Goal: Task Accomplishment & Management: Use online tool/utility

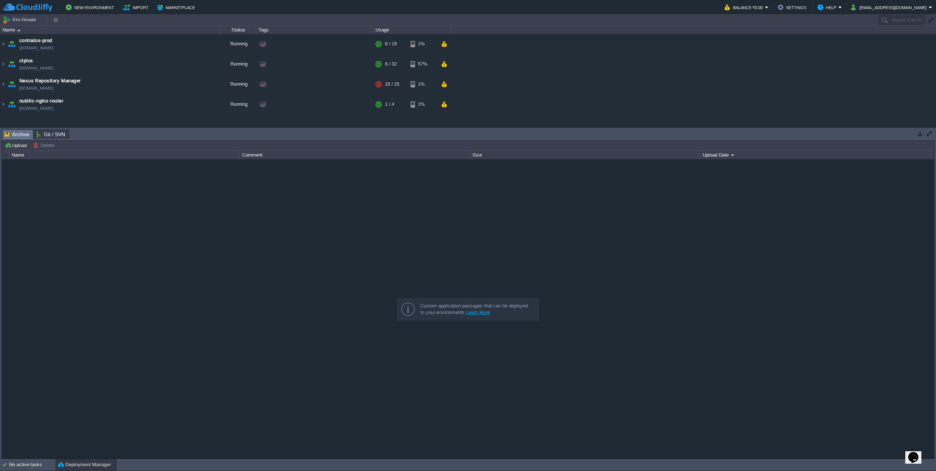
click at [108, 279] on div at bounding box center [468, 308] width 933 height 299
click at [4, 64] on img at bounding box center [3, 64] width 6 height 20
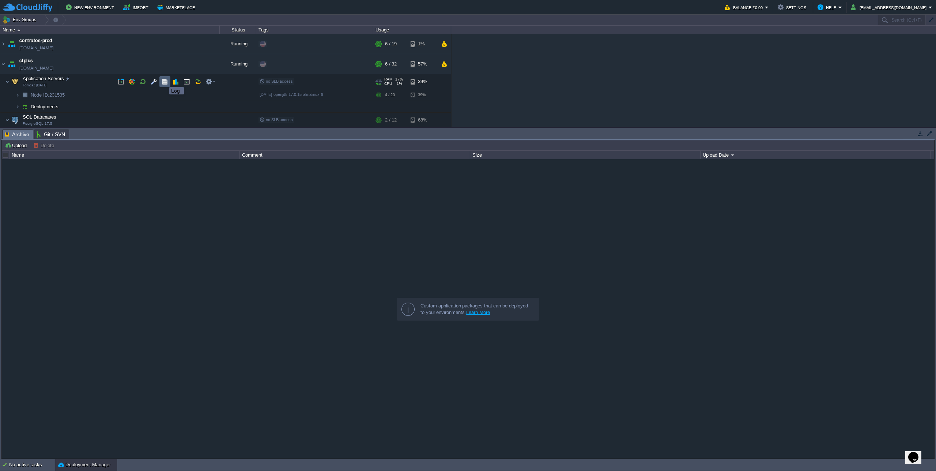
click at [164, 80] on button "button" at bounding box center [165, 81] width 7 height 7
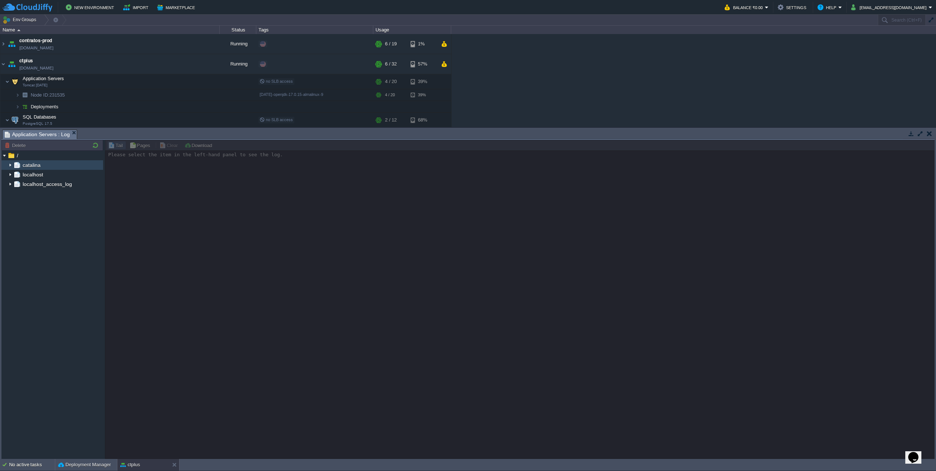
click at [8, 167] on img at bounding box center [10, 165] width 6 height 10
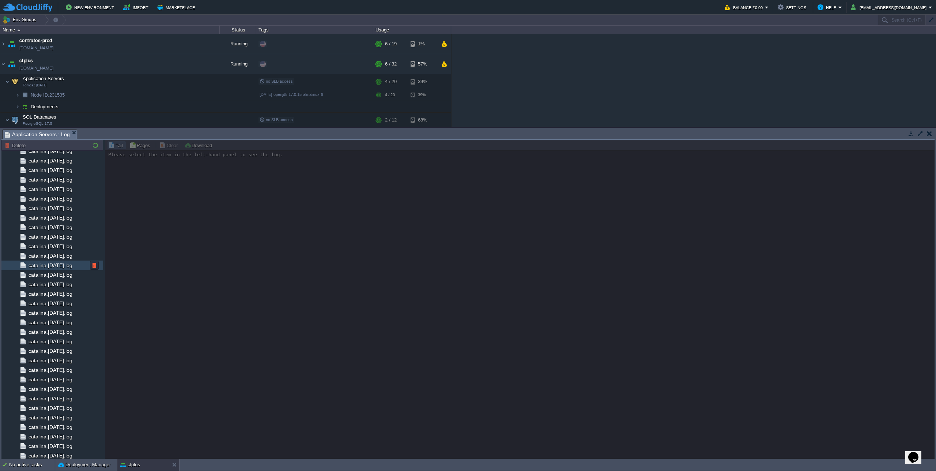
scroll to position [605, 0]
click at [42, 436] on span "catalina.out" at bounding box center [41, 434] width 29 height 7
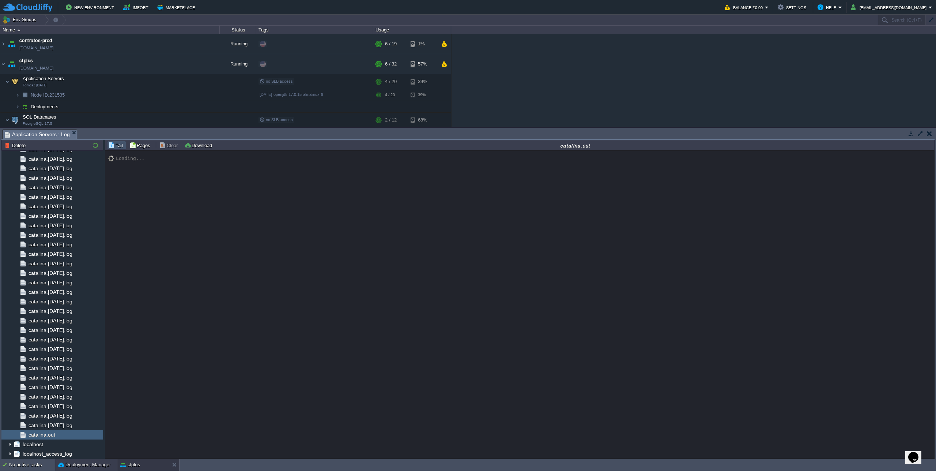
click at [71, 462] on button "Deployment Manager" at bounding box center [84, 464] width 53 height 7
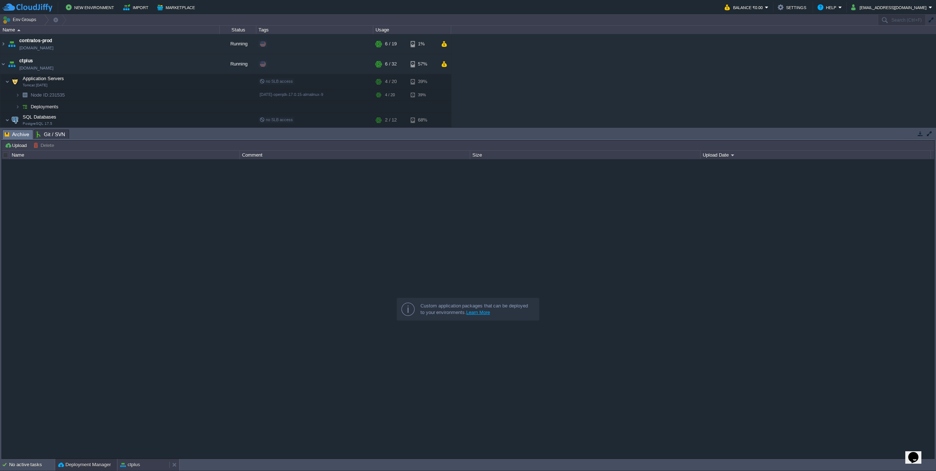
click at [134, 461] on button "ctplus" at bounding box center [130, 464] width 20 height 7
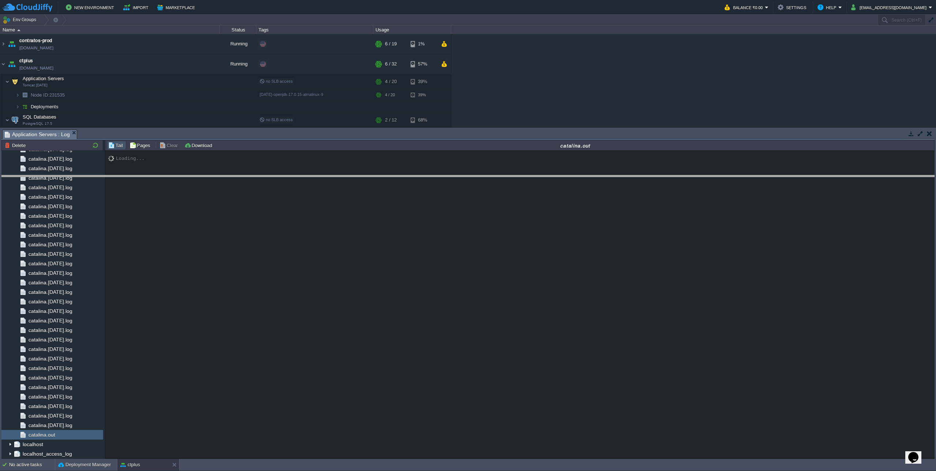
drag, startPoint x: 458, startPoint y: 139, endPoint x: 453, endPoint y: 215, distance: 77.0
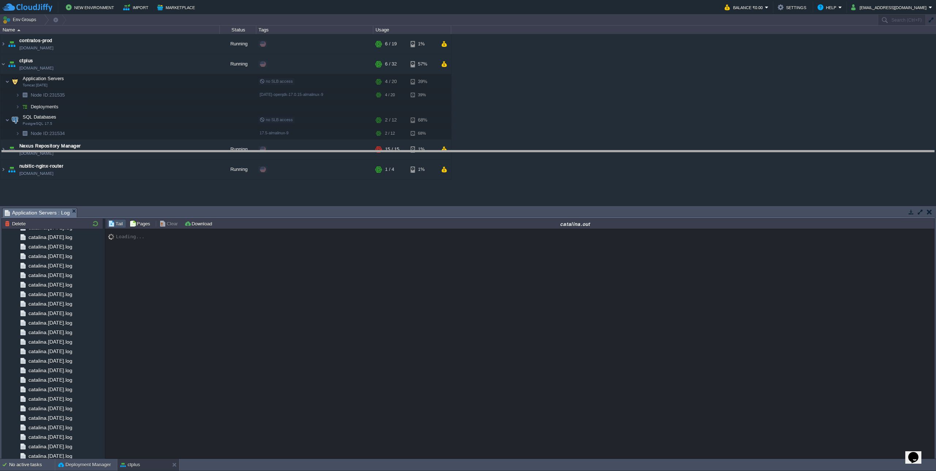
drag, startPoint x: 453, startPoint y: 215, endPoint x: 476, endPoint y: 158, distance: 61.9
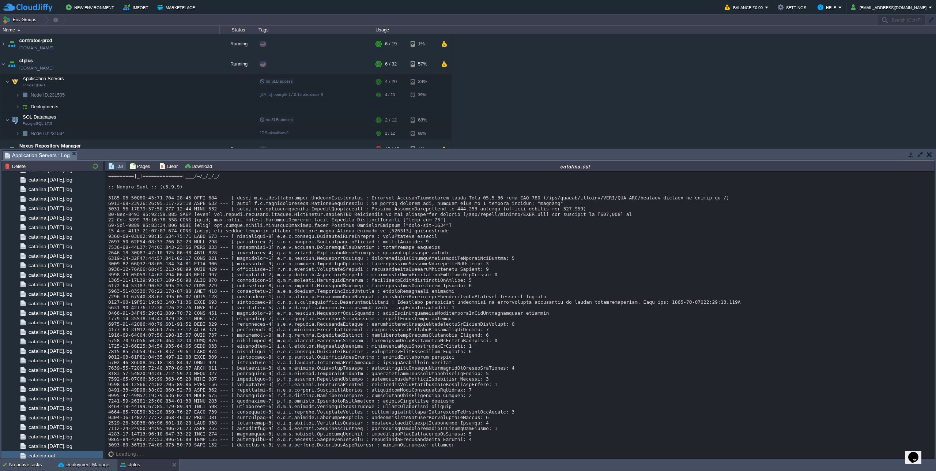
scroll to position [6353, 0]
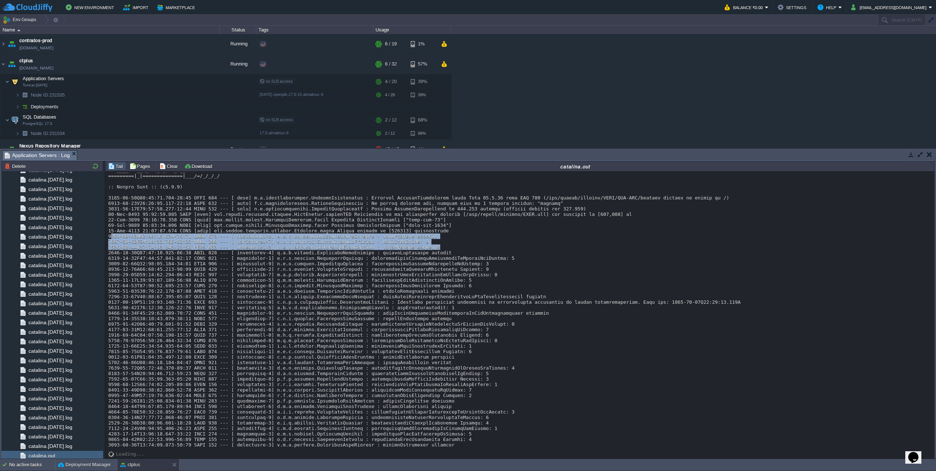
drag, startPoint x: 451, startPoint y: 257, endPoint x: 110, endPoint y: 246, distance: 341.1
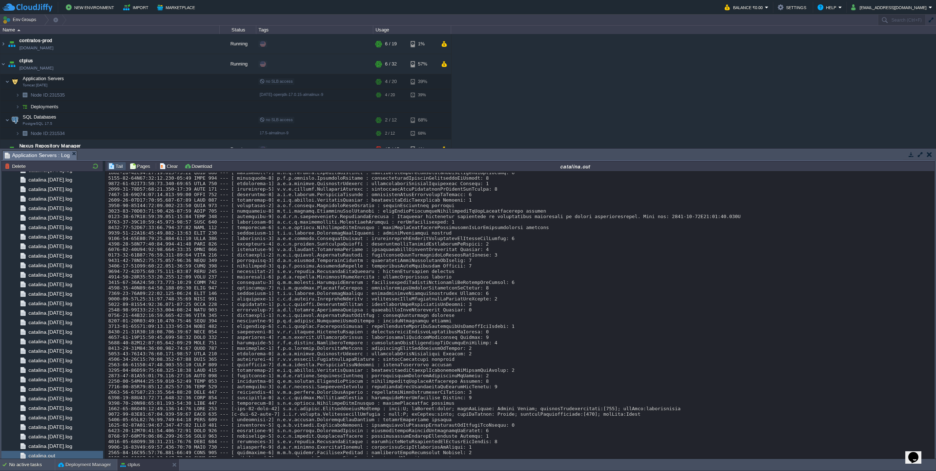
scroll to position [734, 0]
drag, startPoint x: 440, startPoint y: 309, endPoint x: 140, endPoint y: 300, distance: 300.1
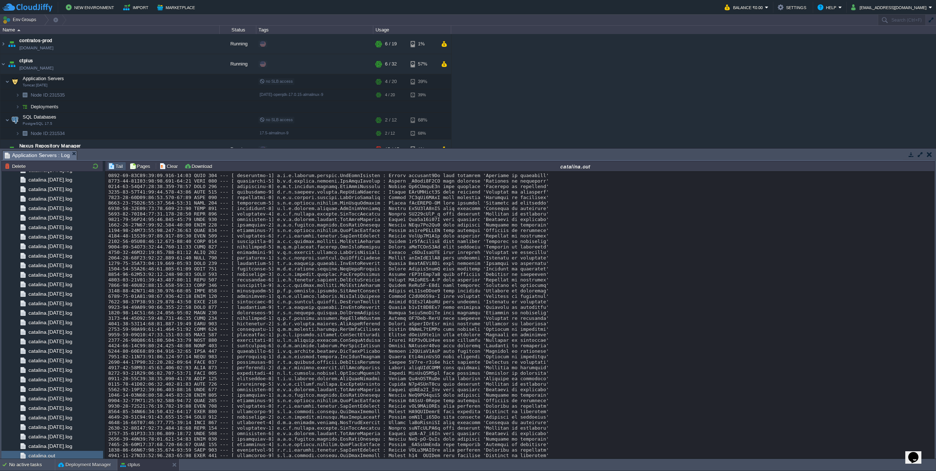
scroll to position [1547, 0]
drag, startPoint x: 575, startPoint y: 291, endPoint x: 598, endPoint y: 377, distance: 89.3
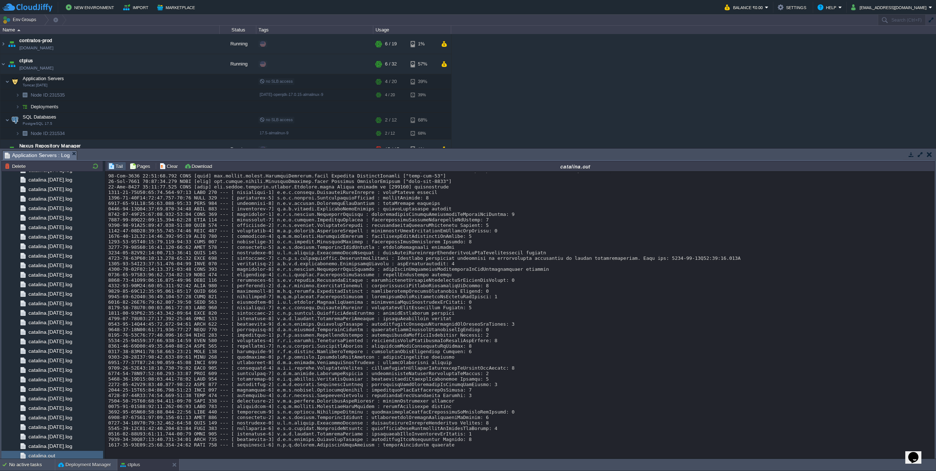
scroll to position [6455, 0]
